Goal: Task Accomplishment & Management: Use online tool/utility

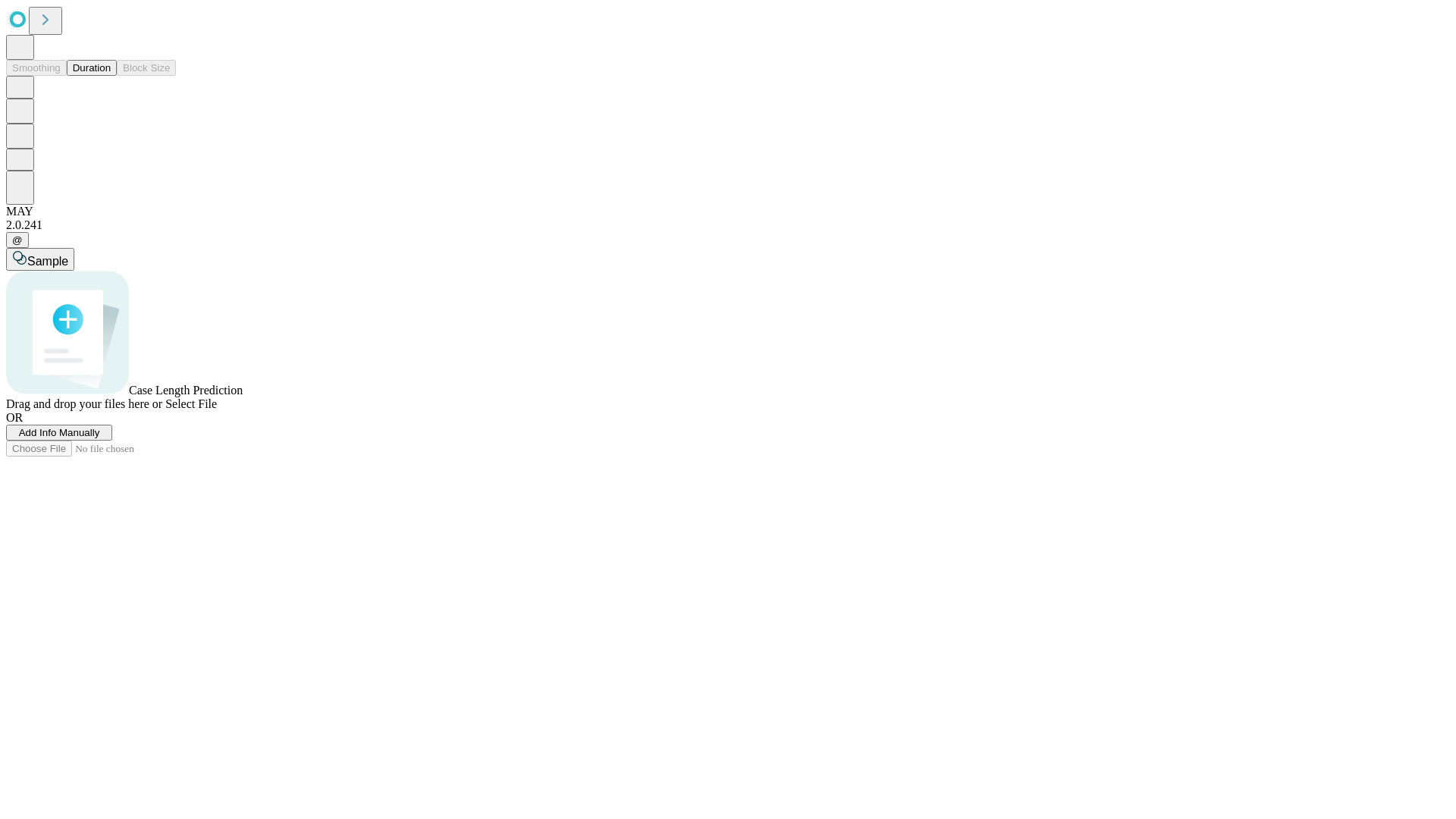
click at [100, 439] on span "Add Info Manually" at bounding box center [59, 433] width 81 height 12
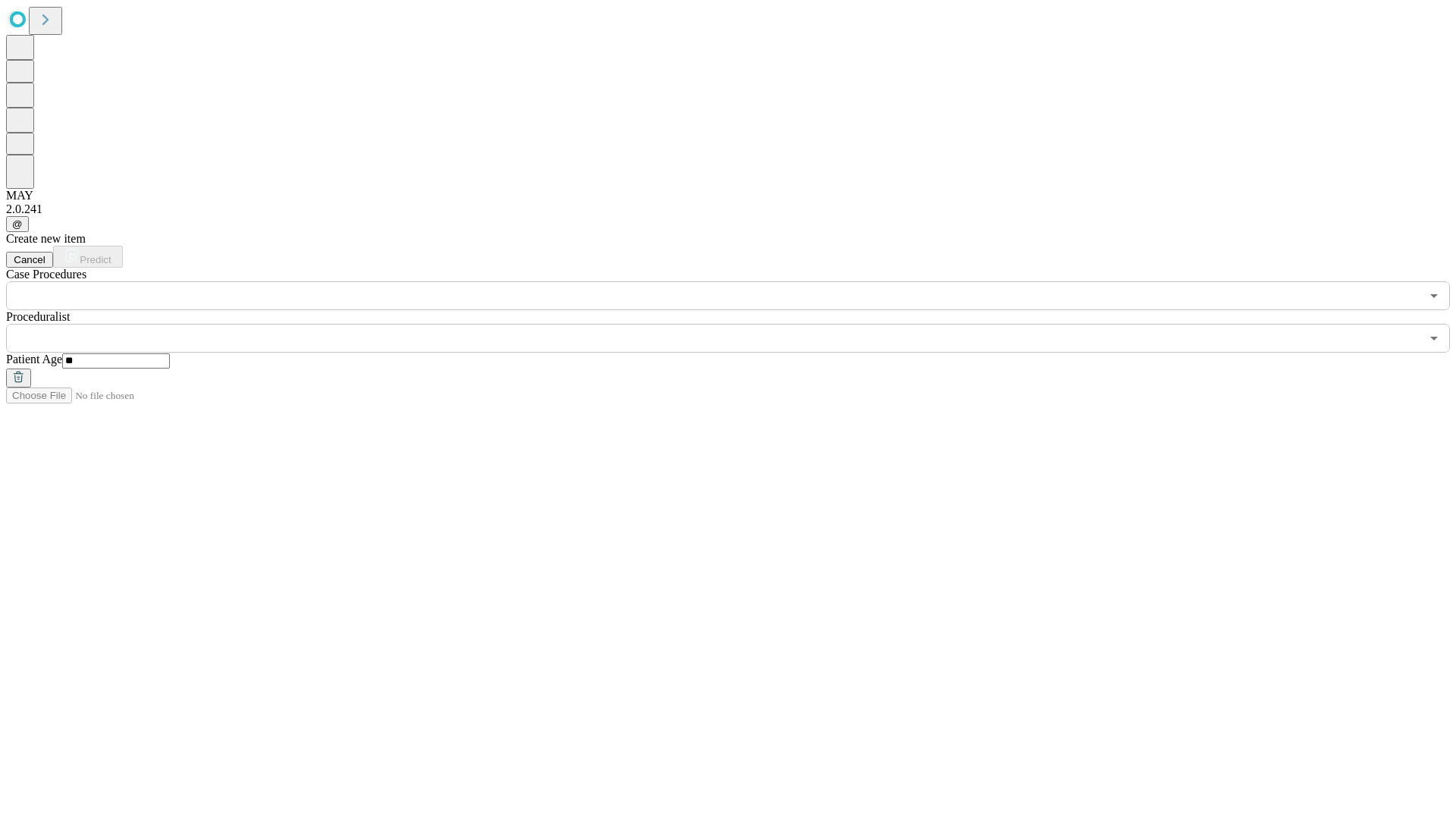
type input "**"
click at [738, 324] on input "text" at bounding box center [713, 338] width 1414 height 29
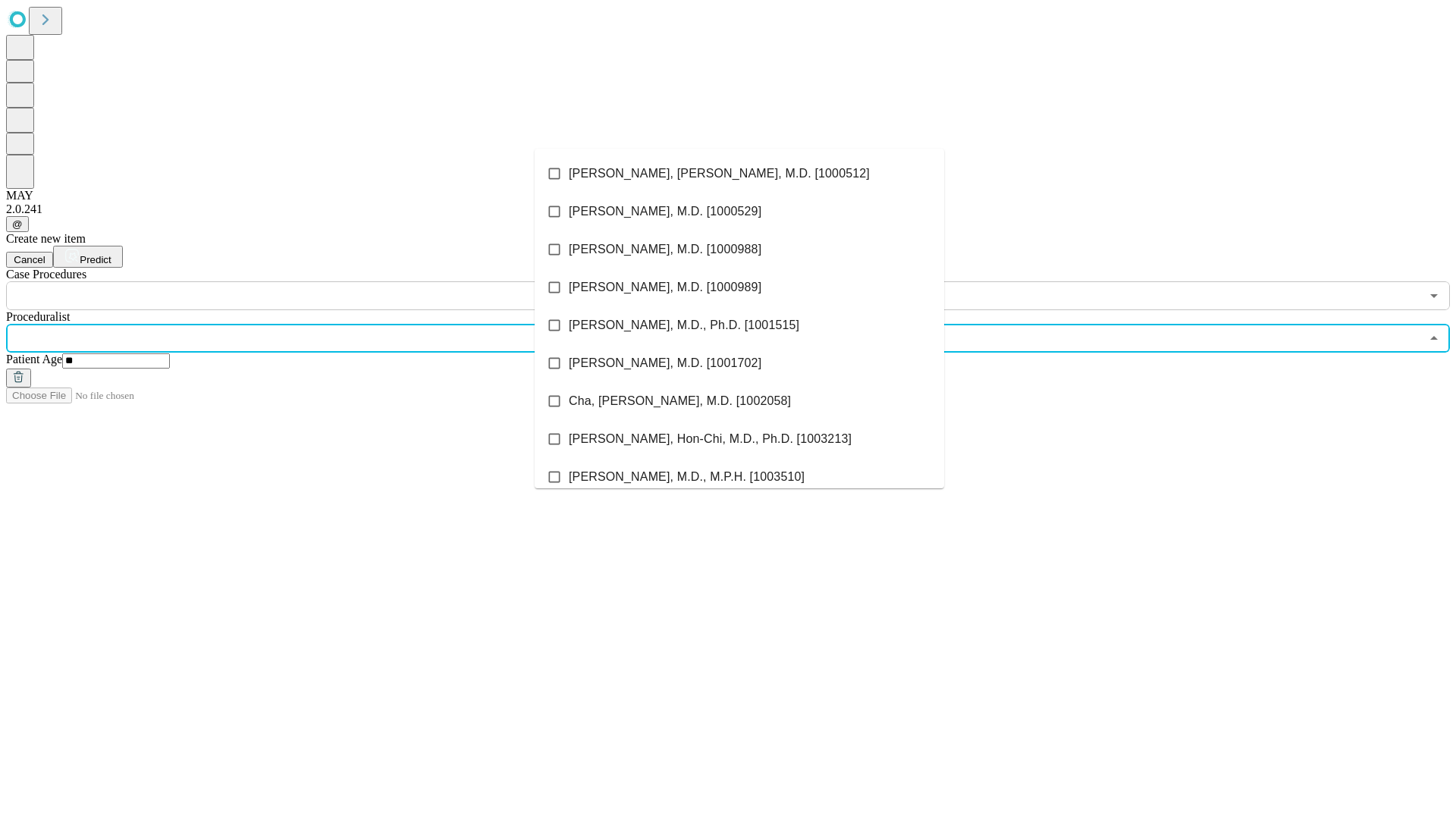
click at [739, 174] on li "[PERSON_NAME], [PERSON_NAME], M.D. [1000512]" at bounding box center [739, 174] width 409 height 38
click at [318, 282] on input "text" at bounding box center [713, 295] width 1414 height 29
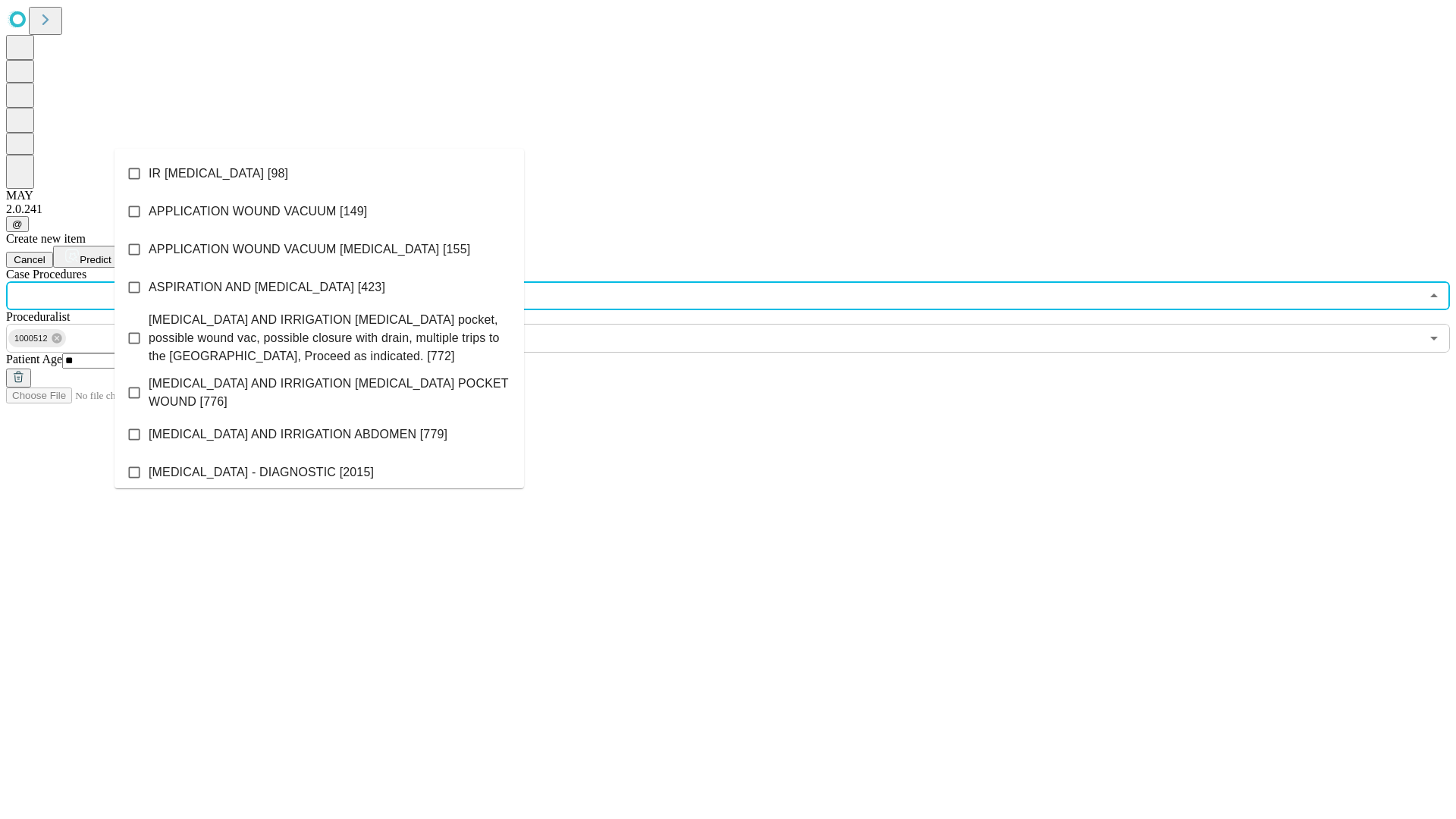
click at [319, 174] on li "IR [MEDICAL_DATA] [98]" at bounding box center [319, 174] width 409 height 38
